Goal: Transaction & Acquisition: Purchase product/service

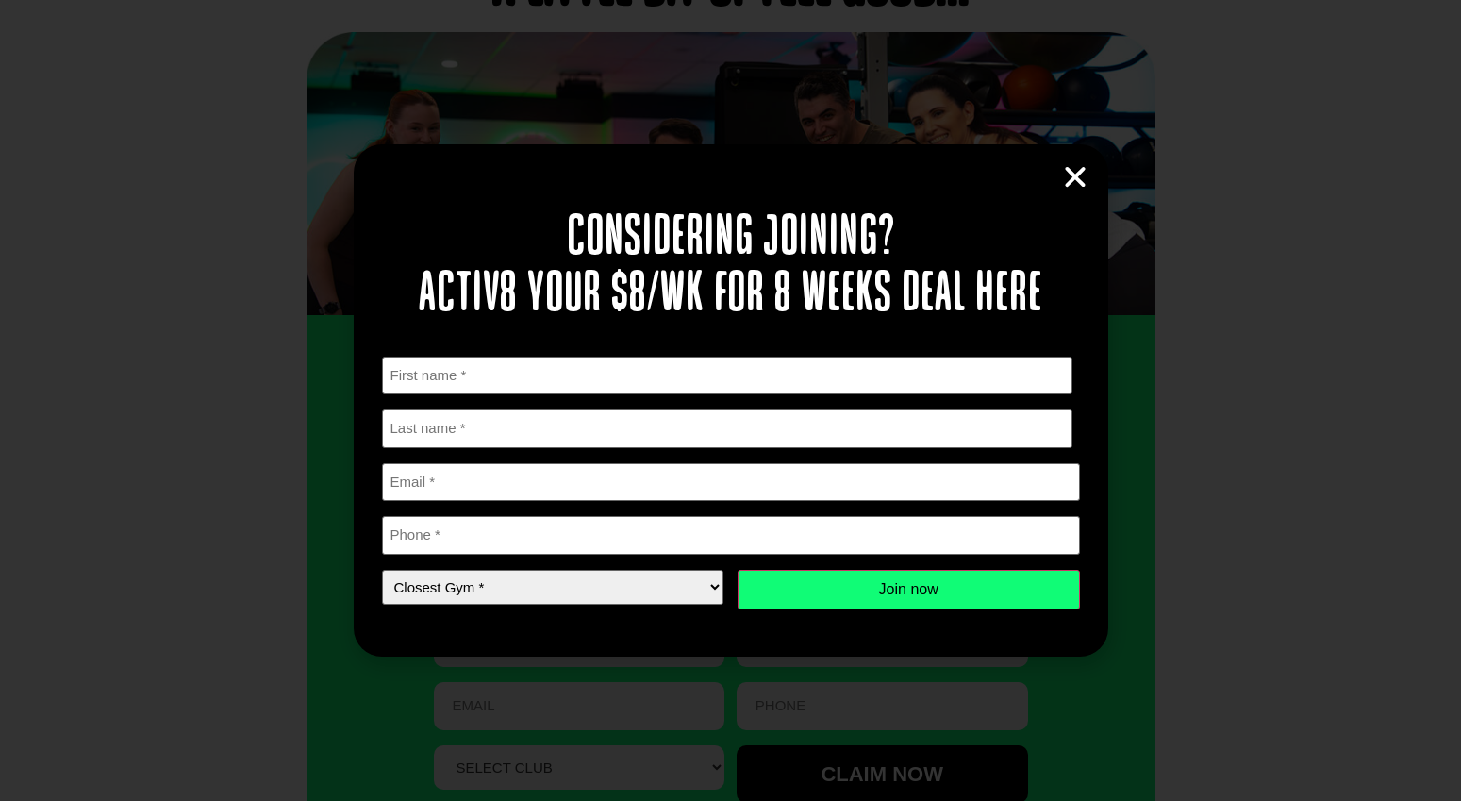
scroll to position [4395, 0]
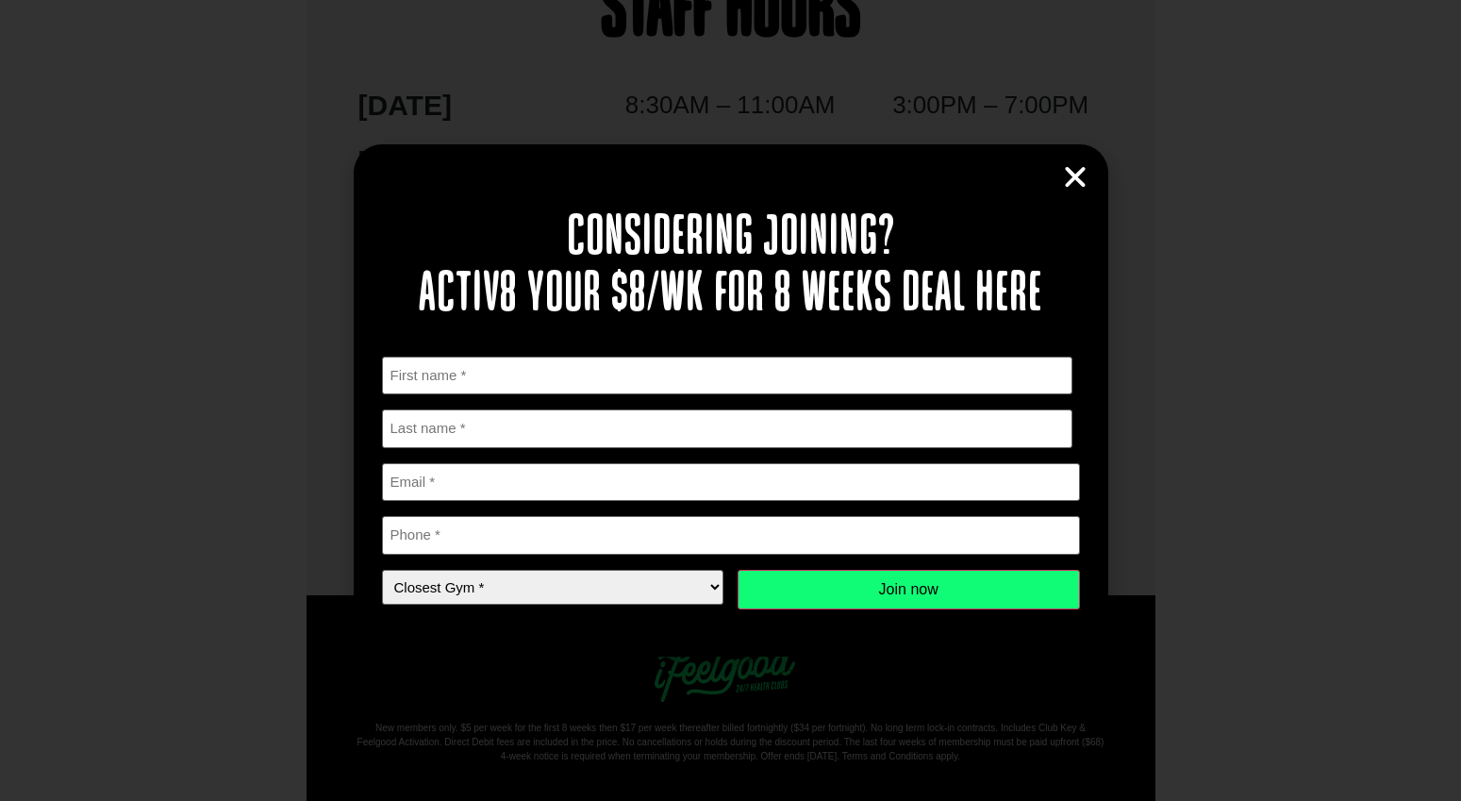
click at [1081, 167] on icon "Close" at bounding box center [1075, 177] width 28 height 28
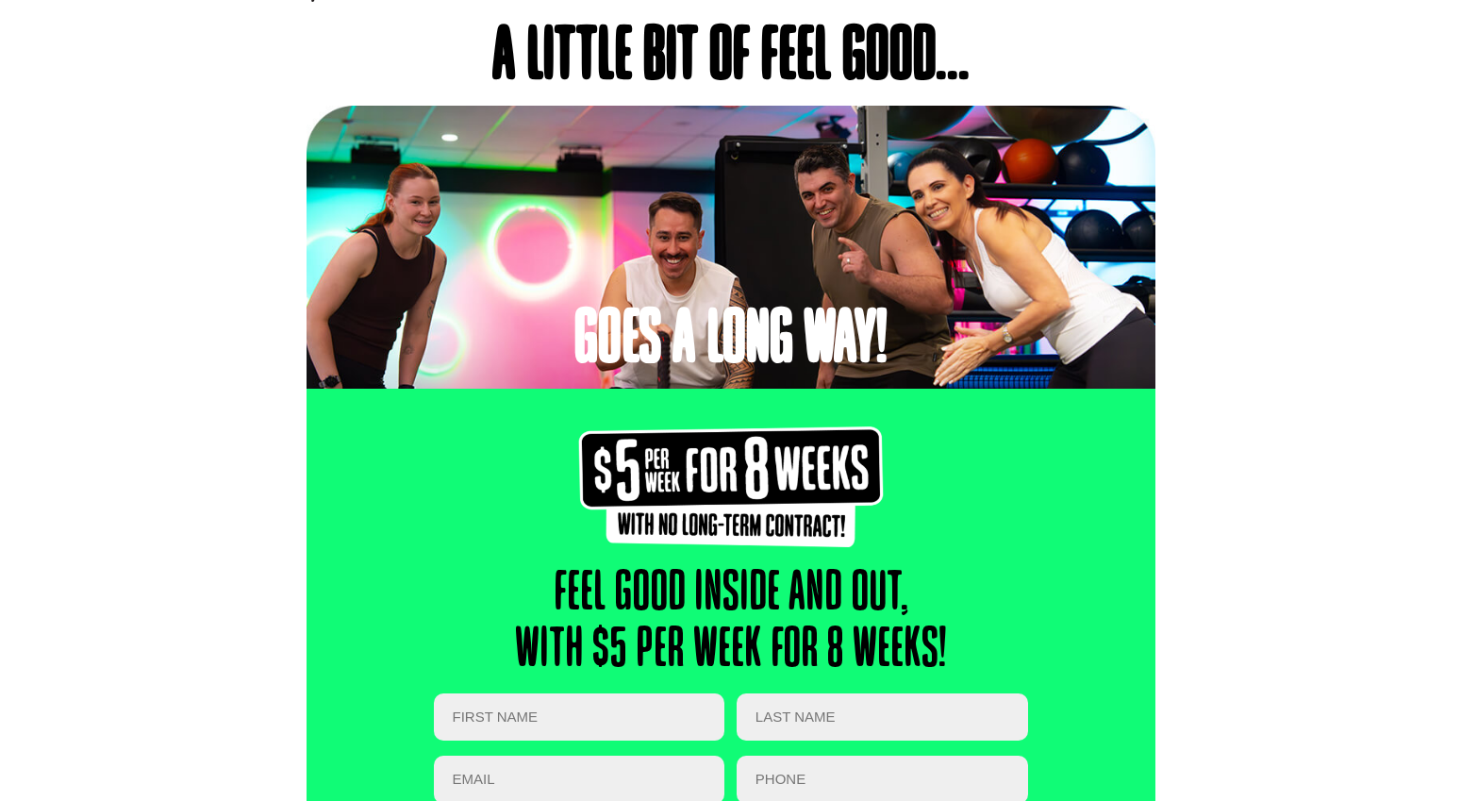
scroll to position [55, 0]
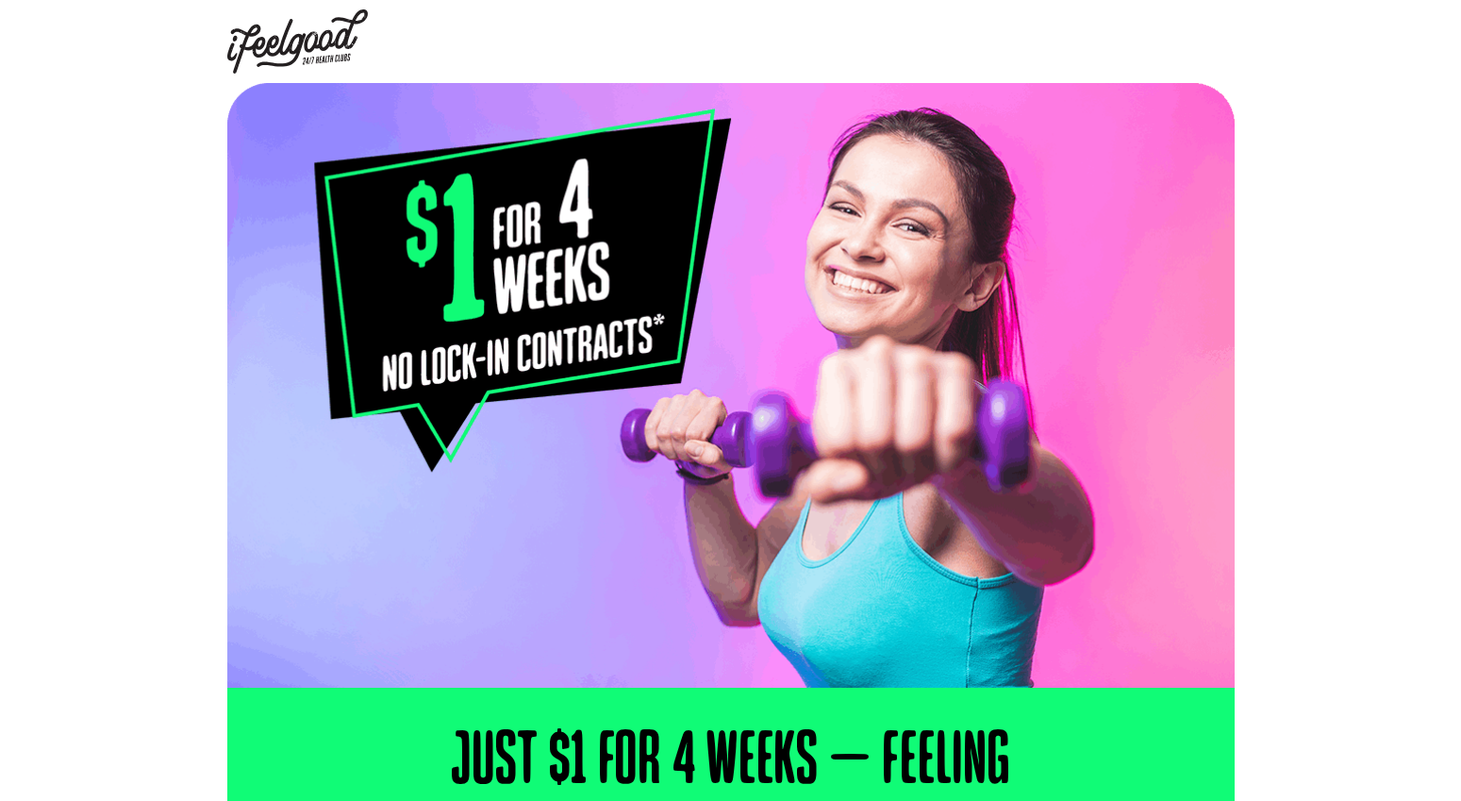
select select "Oxley"
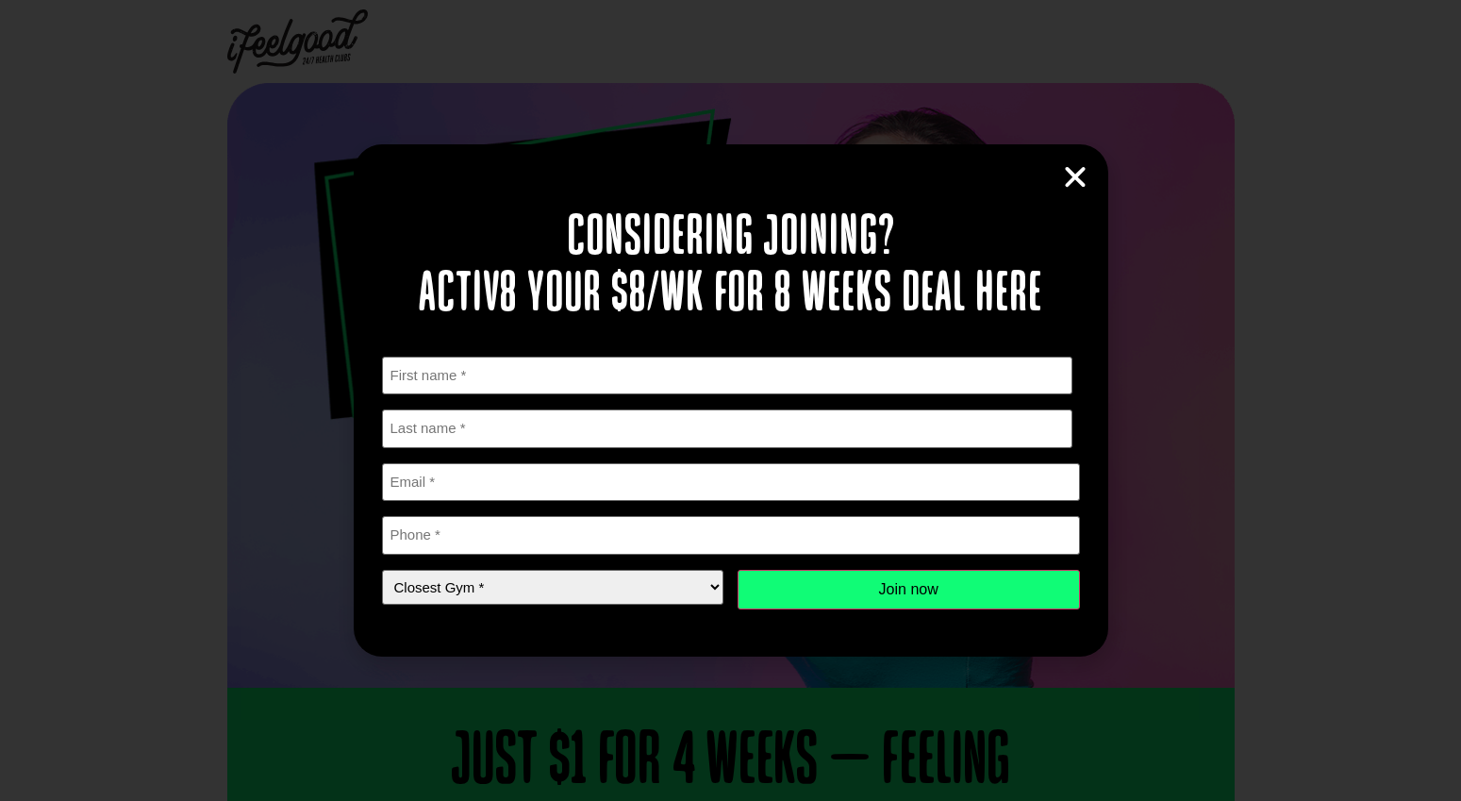
click at [1075, 187] on icon "Close" at bounding box center [1075, 177] width 28 height 28
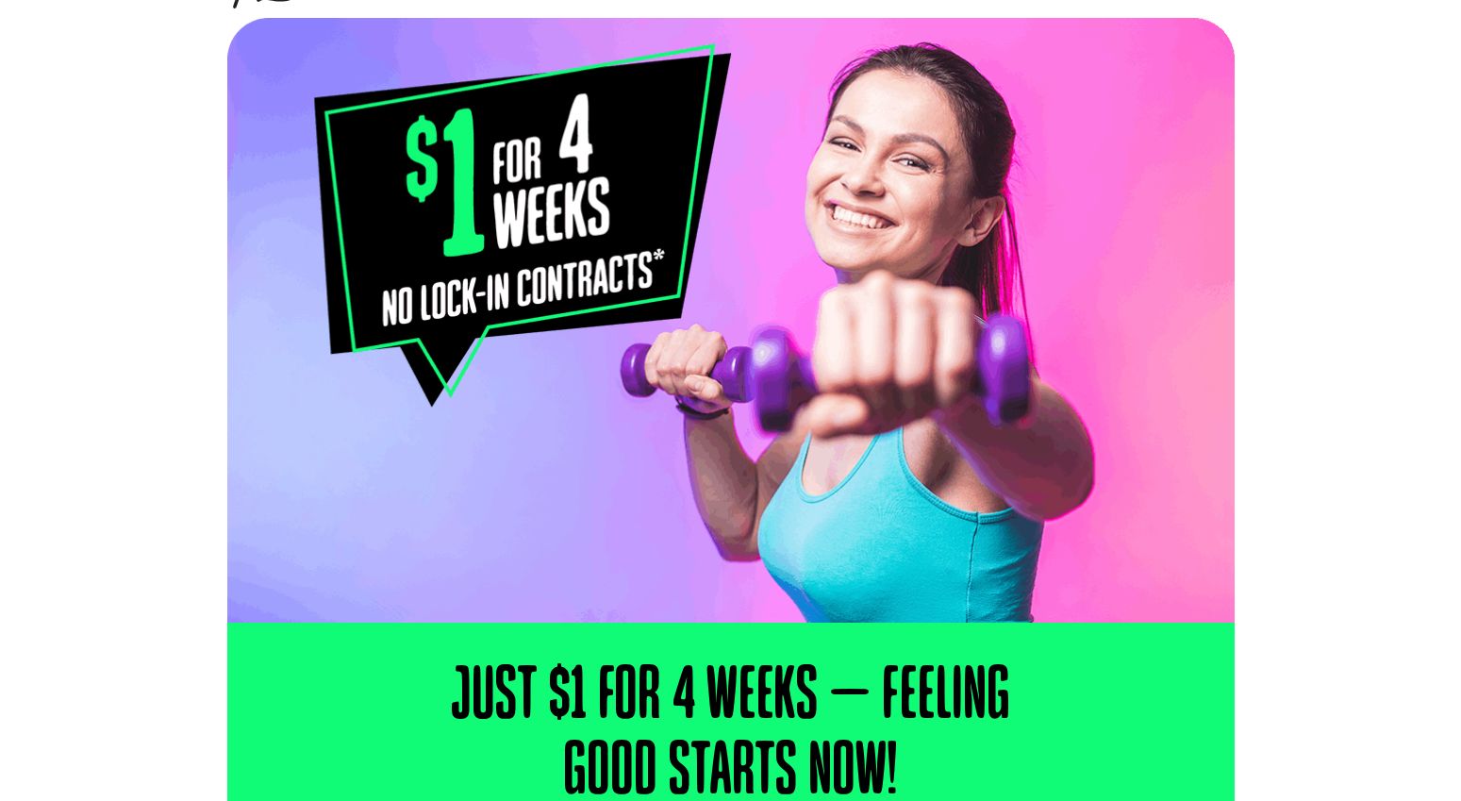
scroll to position [94, 0]
